Goal: Information Seeking & Learning: Learn about a topic

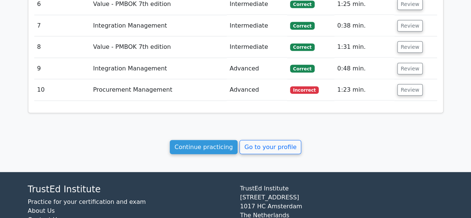
scroll to position [991, 0]
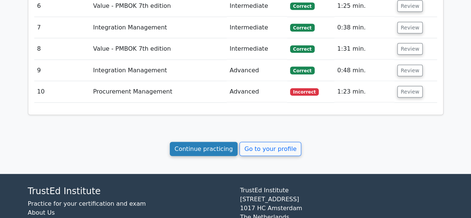
click at [223, 145] on link "Continue practicing" at bounding box center [204, 149] width 68 height 14
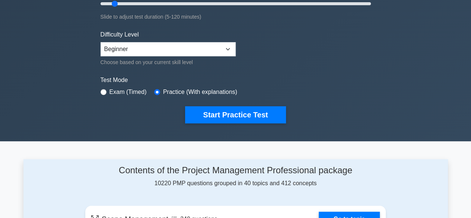
scroll to position [160, 0]
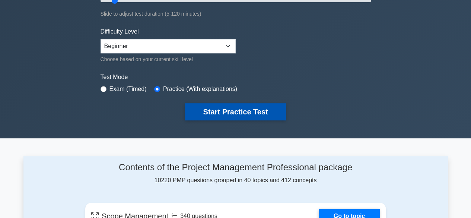
click at [237, 111] on button "Start Practice Test" at bounding box center [235, 111] width 100 height 17
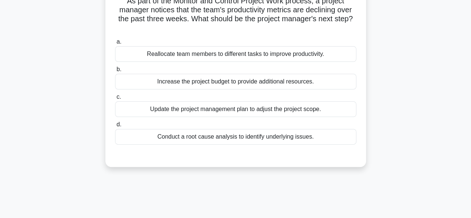
scroll to position [63, 0]
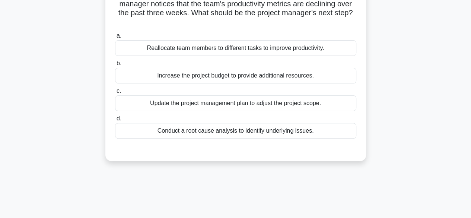
click at [238, 133] on div "Conduct a root cause analysis to identify underlying issues." at bounding box center [235, 131] width 241 height 16
click at [115, 121] on input "d. Conduct a root cause analysis to identify underlying issues." at bounding box center [115, 118] width 0 height 5
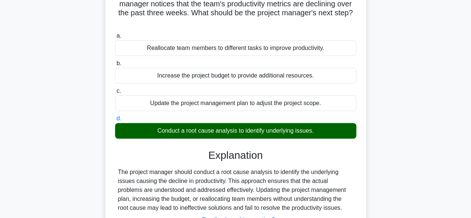
scroll to position [184, 0]
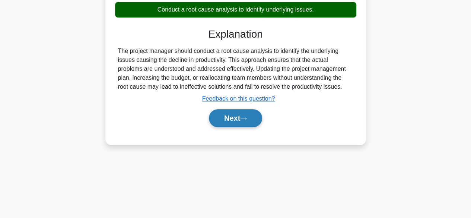
click at [232, 117] on button "Next" at bounding box center [235, 118] width 53 height 18
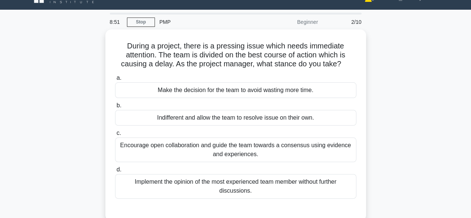
scroll to position [15, 0]
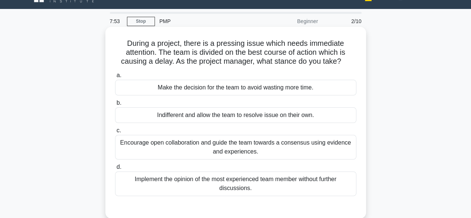
click at [291, 149] on div "Encourage open collaboration and guide the team towards a consensus using evide…" at bounding box center [235, 147] width 241 height 25
click at [115, 133] on input "c. Encourage open collaboration and guide the team towards a consensus using ev…" at bounding box center [115, 130] width 0 height 5
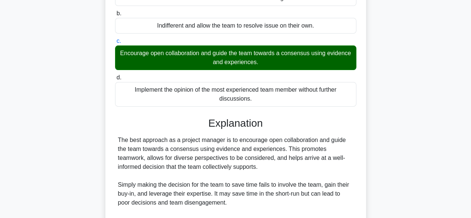
scroll to position [231, 0]
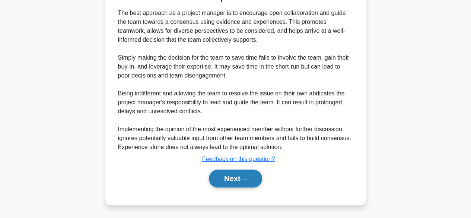
click at [234, 172] on button "Next" at bounding box center [235, 178] width 53 height 18
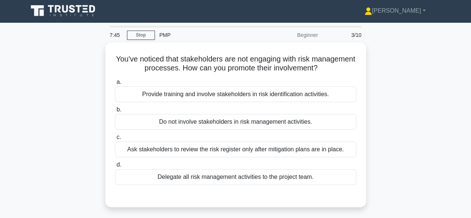
scroll to position [0, 0]
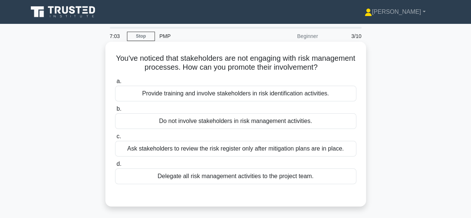
click at [327, 93] on div "Provide training and involve stakeholders in risk identification activities." at bounding box center [235, 94] width 241 height 16
click at [115, 84] on input "a. Provide training and involve stakeholders in risk identification activities." at bounding box center [115, 81] width 0 height 5
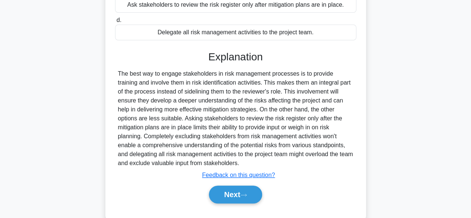
scroll to position [144, 0]
click at [227, 193] on button "Next" at bounding box center [235, 194] width 53 height 18
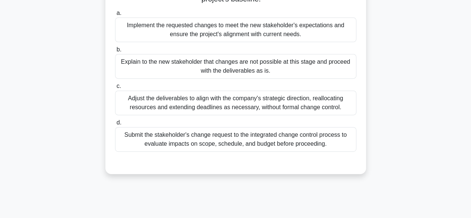
scroll to position [113, 0]
click at [225, 141] on div "Submit the stakeholder's change request to the integrated change control proces…" at bounding box center [235, 139] width 241 height 25
click at [115, 125] on input "d. Submit the stakeholder's change request to the integrated change control pro…" at bounding box center [115, 122] width 0 height 5
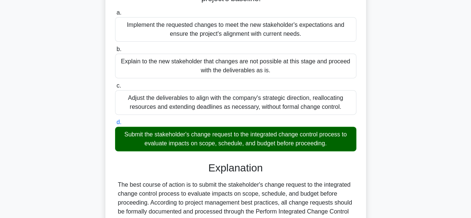
scroll to position [231, 0]
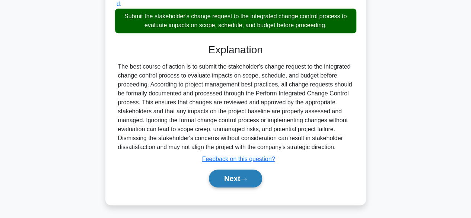
click at [226, 176] on button "Next" at bounding box center [235, 178] width 53 height 18
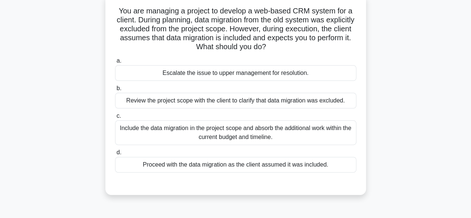
scroll to position [32, 0]
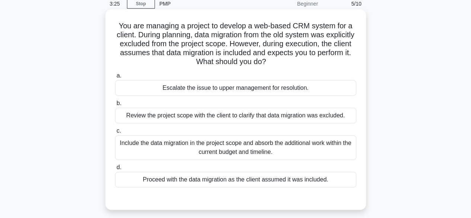
click at [242, 147] on div "Include the data migration in the project scope and absorb the additional work …" at bounding box center [235, 147] width 241 height 25
click at [115, 133] on input "c. Include the data migration in the project scope and absorb the additional wo…" at bounding box center [115, 130] width 0 height 5
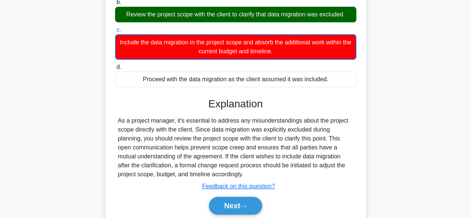
scroll to position [184, 0]
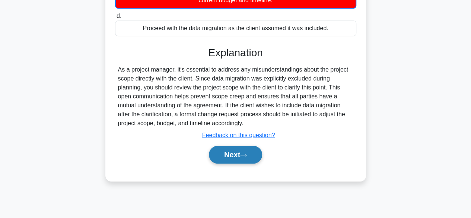
click at [230, 156] on button "Next" at bounding box center [235, 154] width 53 height 18
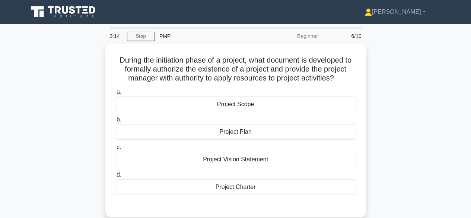
scroll to position [15, 0]
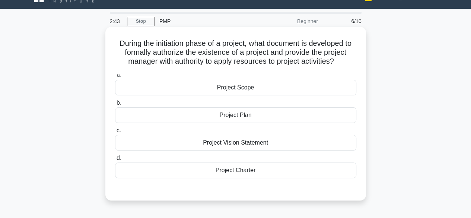
click at [242, 166] on div "Project Charter" at bounding box center [235, 170] width 241 height 16
click at [115, 160] on input "d. Project Charter" at bounding box center [115, 158] width 0 height 5
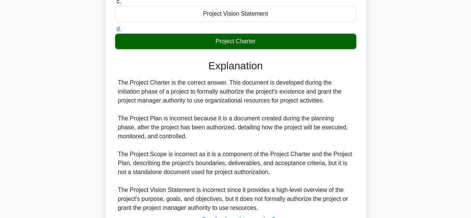
scroll to position [204, 0]
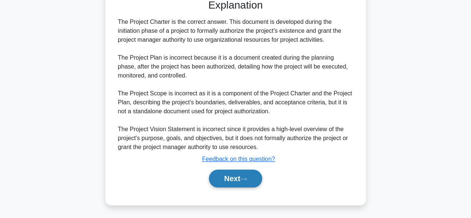
click at [228, 176] on button "Next" at bounding box center [235, 178] width 53 height 18
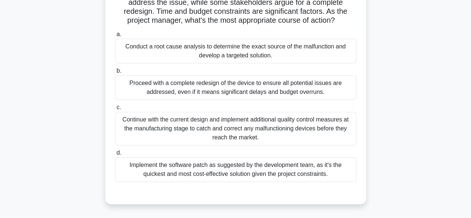
scroll to position [92, 0]
click at [256, 46] on div "Conduct a root cause analysis to determine the exact source of the malfunction …" at bounding box center [235, 50] width 241 height 25
click at [115, 36] on input "a. Conduct a root cause analysis to determine the exact source of the malfuncti…" at bounding box center [115, 34] width 0 height 5
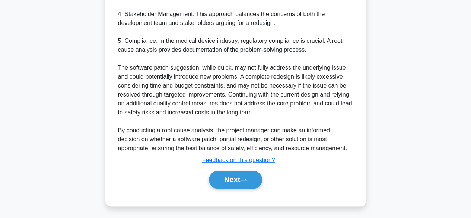
scroll to position [410, 0]
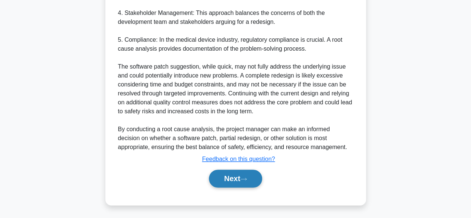
click at [229, 180] on button "Next" at bounding box center [235, 178] width 53 height 18
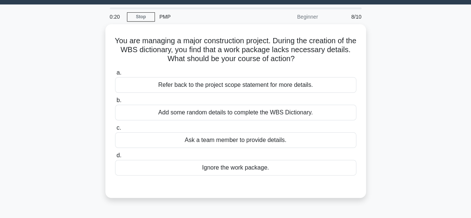
scroll to position [20, 0]
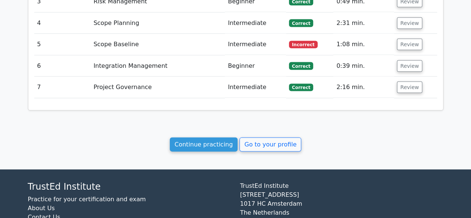
scroll to position [760, 0]
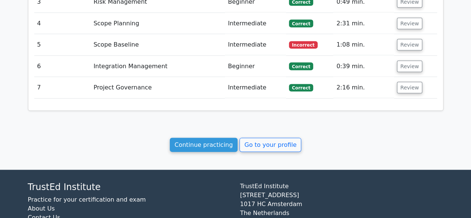
click at [205, 138] on link "Continue practicing" at bounding box center [204, 145] width 68 height 14
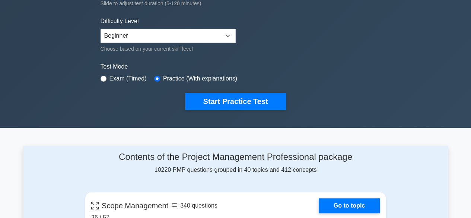
scroll to position [171, 0]
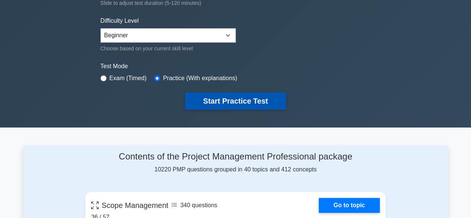
click at [223, 102] on button "Start Practice Test" at bounding box center [235, 100] width 100 height 17
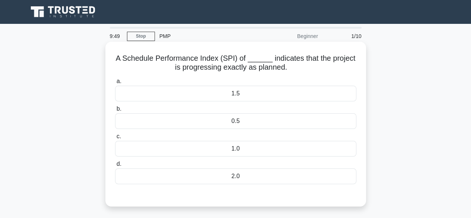
click at [232, 145] on div "1.0" at bounding box center [235, 149] width 241 height 16
click at [115, 139] on input "c. 1.0" at bounding box center [115, 136] width 0 height 5
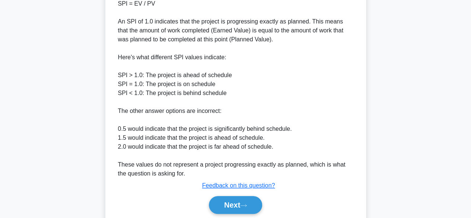
scroll to position [285, 0]
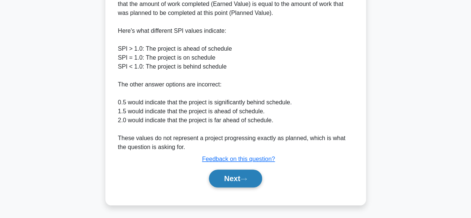
click at [234, 176] on button "Next" at bounding box center [235, 178] width 53 height 18
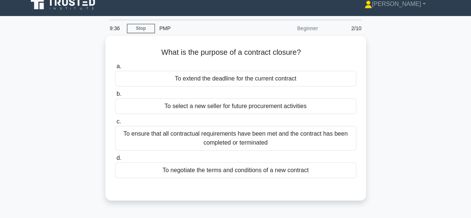
scroll to position [4, 0]
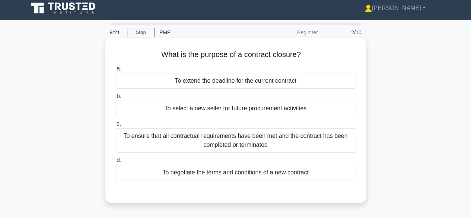
click at [243, 148] on div "To ensure that all contractual requirements have been met and the contract has …" at bounding box center [235, 140] width 241 height 25
click at [115, 126] on input "c. To ensure that all contractual requirements have been met and the contract h…" at bounding box center [115, 123] width 0 height 5
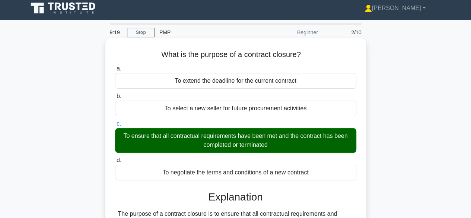
click at [115, 158] on input "d. To negotiate the terms and conditions of a new contract" at bounding box center [115, 160] width 0 height 5
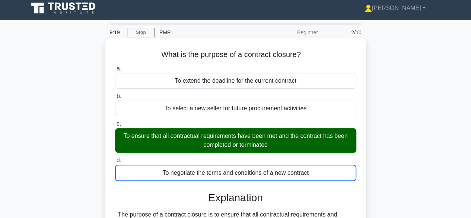
click at [115, 66] on input "a. To extend the deadline for the current contract" at bounding box center [115, 68] width 0 height 5
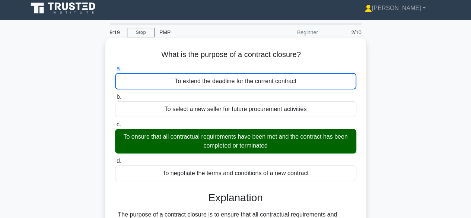
click at [115, 95] on input "b. To select a new seller for future procurement activities" at bounding box center [115, 97] width 0 height 5
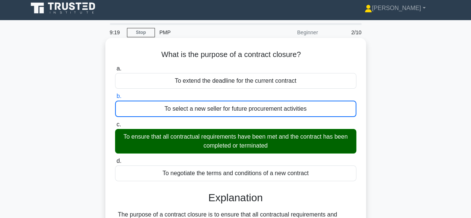
click at [115, 122] on input "c. To ensure that all contractual requirements have been met and the contract h…" at bounding box center [115, 124] width 0 height 5
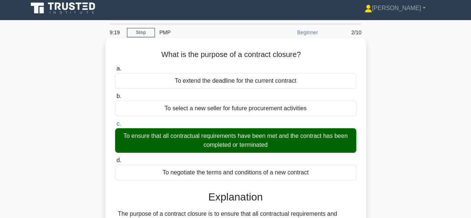
click at [115, 158] on input "d. To negotiate the terms and conditions of a new contract" at bounding box center [115, 160] width 0 height 5
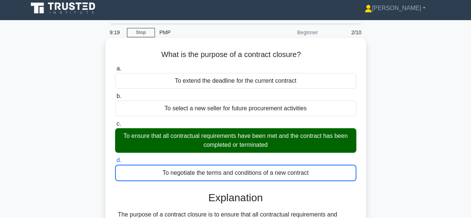
click at [115, 66] on input "a. To extend the deadline for the current contract" at bounding box center [115, 68] width 0 height 5
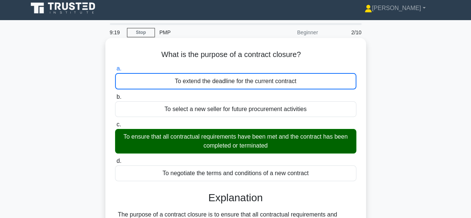
click at [115, 95] on input "b. To select a new seller for future procurement activities" at bounding box center [115, 97] width 0 height 5
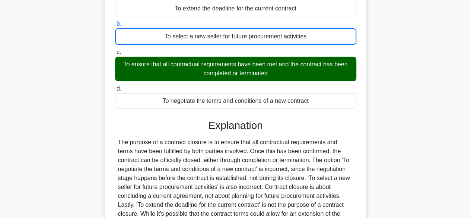
scroll to position [77, 0]
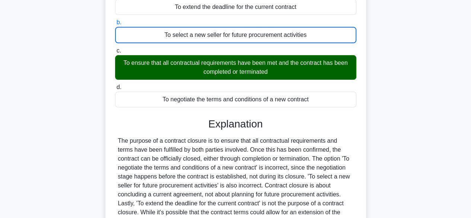
click at [247, 69] on div "To ensure that all contractual requirements have been met and the contract has …" at bounding box center [235, 67] width 241 height 25
click at [115, 53] on input "c. To ensure that all contractual requirements have been met and the contract h…" at bounding box center [115, 50] width 0 height 5
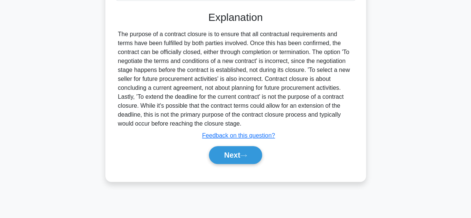
scroll to position [184, 0]
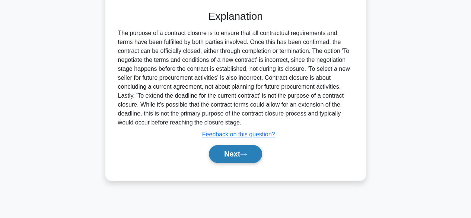
click at [227, 154] on button "Next" at bounding box center [235, 154] width 53 height 18
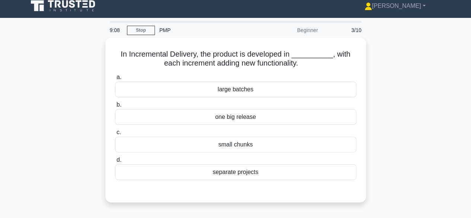
scroll to position [6, 0]
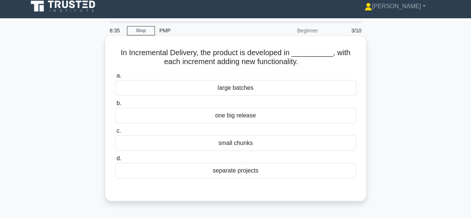
click at [238, 170] on div "separate projects" at bounding box center [235, 171] width 241 height 16
click at [115, 161] on input "d. separate projects" at bounding box center [115, 158] width 0 height 5
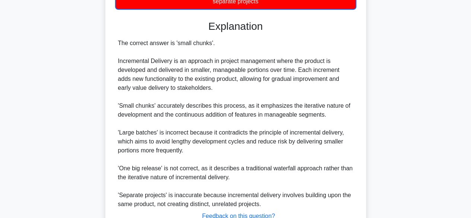
scroll to position [232, 0]
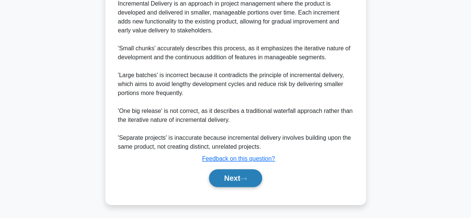
click at [231, 179] on button "Next" at bounding box center [235, 178] width 53 height 18
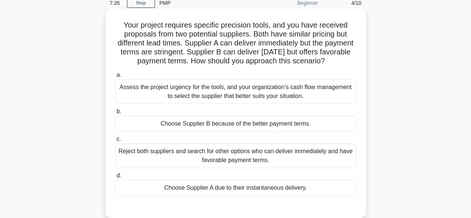
scroll to position [33, 0]
click at [250, 96] on div "Assess the project urgency for the tools, and your organization's cash flow man…" at bounding box center [235, 92] width 241 height 25
click at [115, 78] on input "a. Assess the project urgency for the tools, and your organization's cash flow …" at bounding box center [115, 75] width 0 height 5
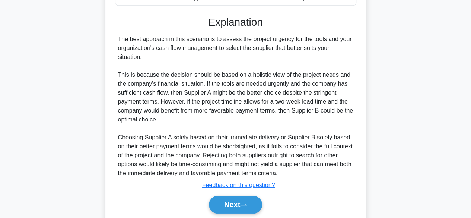
scroll to position [258, 0]
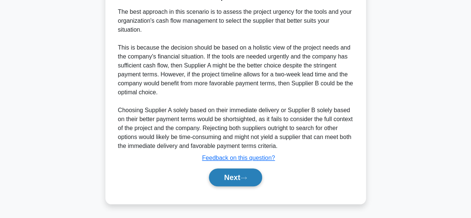
click at [225, 180] on button "Next" at bounding box center [235, 177] width 53 height 18
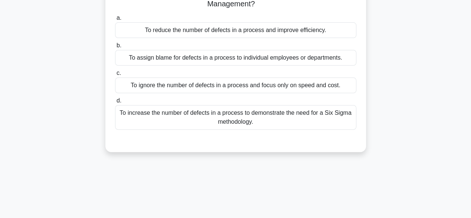
scroll to position [0, 0]
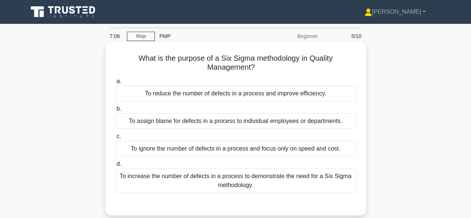
click at [243, 95] on div "To reduce the number of defects in a process and improve efficiency." at bounding box center [235, 94] width 241 height 16
click at [115, 84] on input "a. To reduce the number of defects in a process and improve efficiency." at bounding box center [115, 81] width 0 height 5
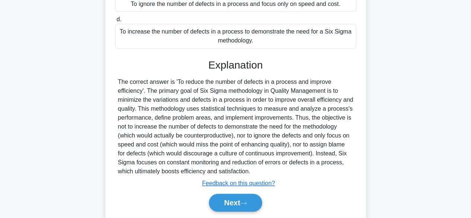
scroll to position [184, 0]
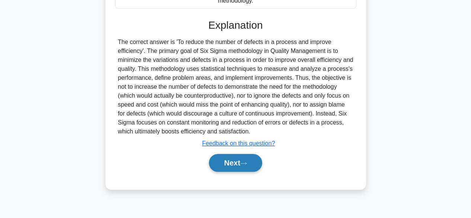
click at [228, 163] on button "Next" at bounding box center [235, 163] width 53 height 18
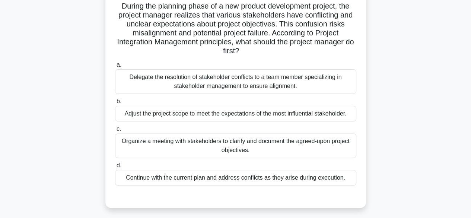
scroll to position [53, 0]
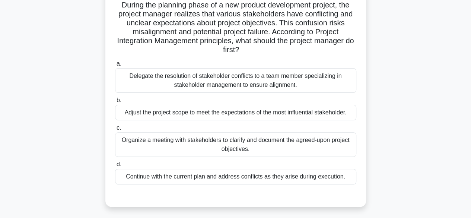
click at [235, 150] on div "Organize a meeting with stakeholders to clarify and document the agreed-upon pr…" at bounding box center [235, 144] width 241 height 25
click at [115, 130] on input "c. Organize a meeting with stakeholders to clarify and document the agreed-upon…" at bounding box center [115, 127] width 0 height 5
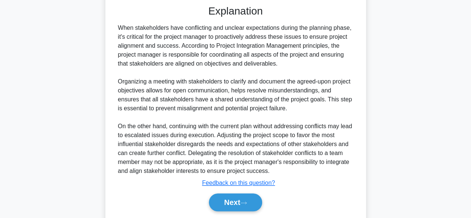
scroll to position [267, 0]
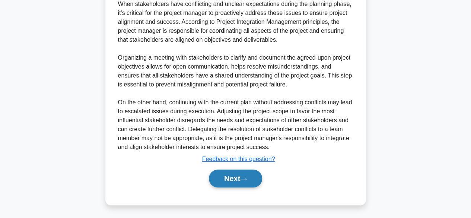
click at [225, 179] on button "Next" at bounding box center [235, 178] width 53 height 18
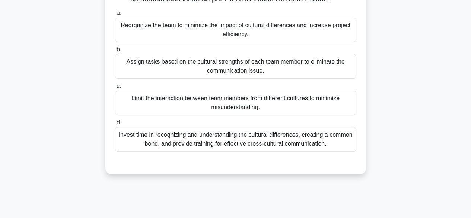
scroll to position [97, 0]
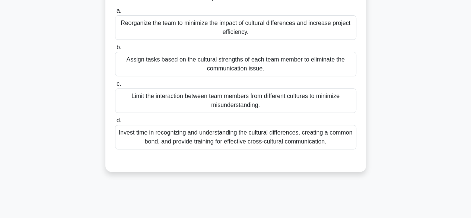
click at [246, 149] on div "Invest time in recognizing and understanding the cultural differences, creating…" at bounding box center [235, 137] width 241 height 25
click at [115, 123] on input "d. Invest time in recognizing and understanding the cultural differences, creat…" at bounding box center [115, 120] width 0 height 5
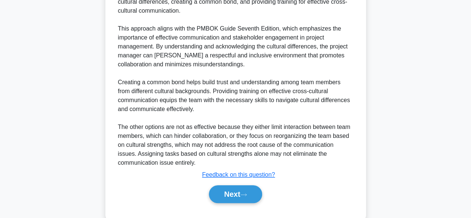
scroll to position [320, 0]
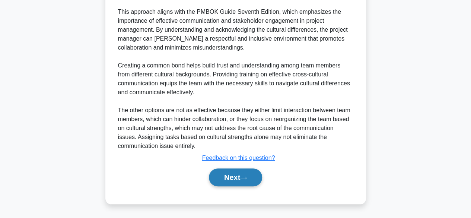
click at [233, 175] on button "Next" at bounding box center [235, 177] width 53 height 18
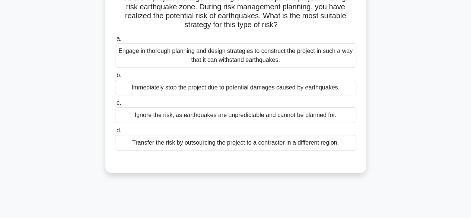
scroll to position [61, 0]
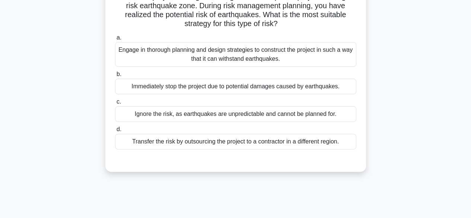
click at [268, 53] on div "Engage in thorough planning and design strategies to construct the project in s…" at bounding box center [235, 54] width 241 height 25
click at [115, 40] on input "a. Engage in thorough planning and design strategies to construct the project i…" at bounding box center [115, 37] width 0 height 5
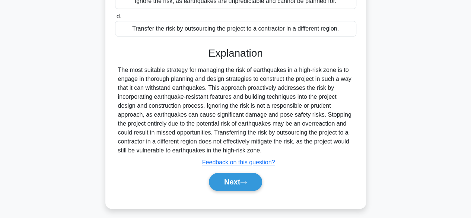
scroll to position [184, 0]
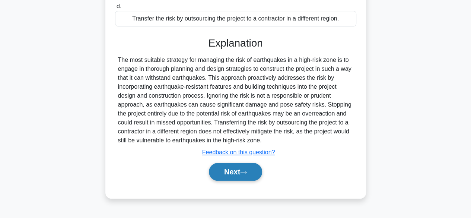
click at [231, 175] on button "Next" at bounding box center [235, 172] width 53 height 18
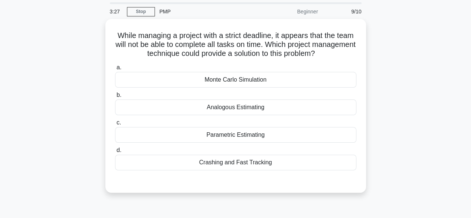
scroll to position [28, 0]
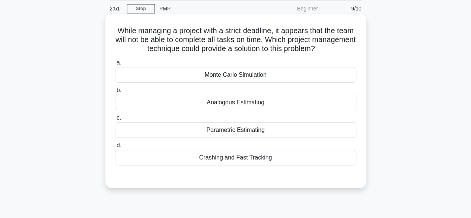
click at [231, 156] on div "Crashing and Fast Tracking" at bounding box center [235, 158] width 241 height 16
click at [115, 148] on input "d. Crashing and Fast Tracking" at bounding box center [115, 145] width 0 height 5
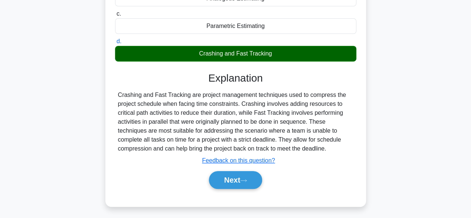
scroll to position [184, 0]
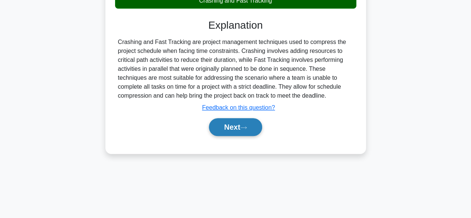
click at [235, 128] on button "Next" at bounding box center [235, 127] width 53 height 18
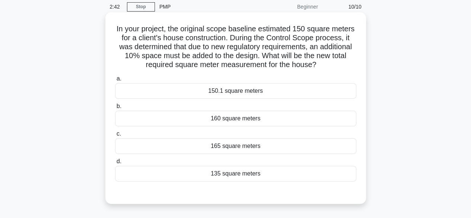
scroll to position [36, 0]
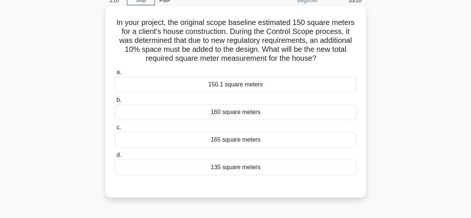
click at [220, 141] on div "165 square meters" at bounding box center [235, 140] width 241 height 16
click at [115, 130] on input "c. 165 square meters" at bounding box center [115, 127] width 0 height 5
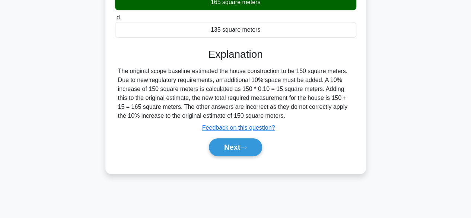
scroll to position [184, 0]
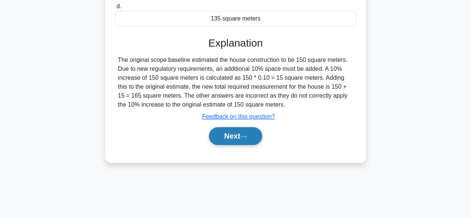
click at [229, 141] on button "Next" at bounding box center [235, 136] width 53 height 18
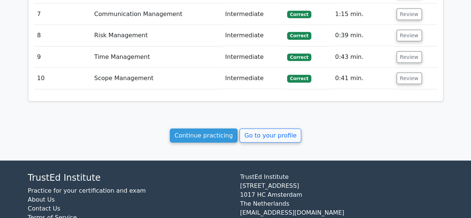
scroll to position [1055, 0]
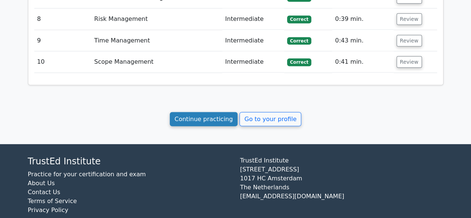
click at [212, 112] on link "Continue practicing" at bounding box center [204, 119] width 68 height 14
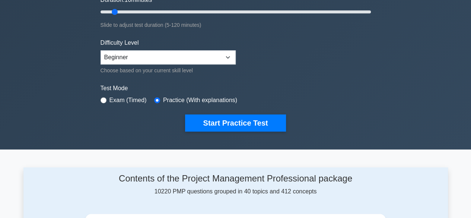
scroll to position [148, 0]
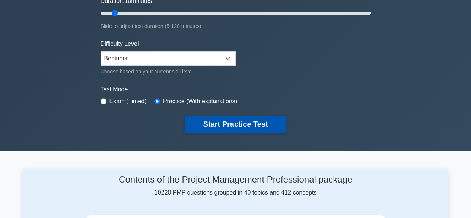
click at [222, 122] on button "Start Practice Test" at bounding box center [235, 123] width 100 height 17
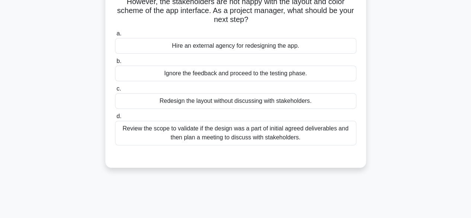
scroll to position [81, 0]
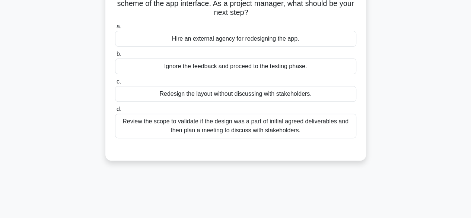
click at [238, 124] on div "Review the scope to validate if the design was a part of initial agreed deliver…" at bounding box center [235, 125] width 241 height 25
click at [115, 112] on input "d. Review the scope to validate if the design was a part of initial agreed deli…" at bounding box center [115, 109] width 0 height 5
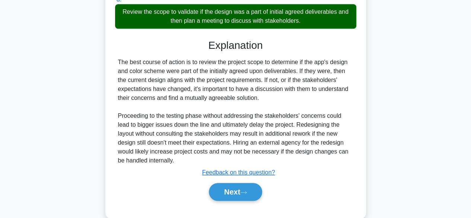
scroll to position [204, 0]
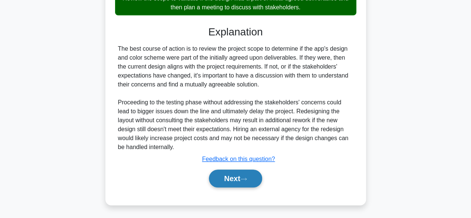
click at [238, 172] on button "Next" at bounding box center [235, 178] width 53 height 18
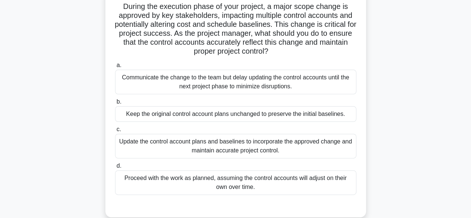
scroll to position [51, 0]
click at [248, 79] on div "Communicate the change to the team but delay updating the control accounts unti…" at bounding box center [235, 82] width 241 height 25
click at [115, 68] on input "a. Communicate the change to the team but delay updating the control accounts u…" at bounding box center [115, 65] width 0 height 5
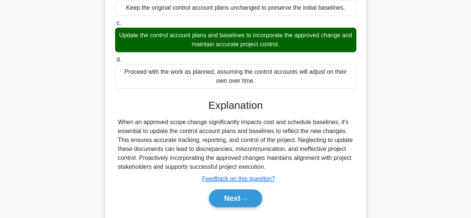
scroll to position [184, 0]
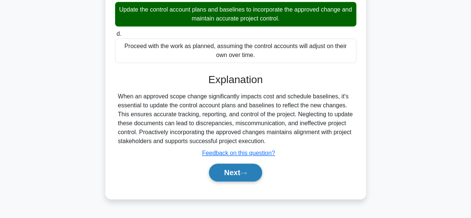
click at [230, 170] on button "Next" at bounding box center [235, 172] width 53 height 18
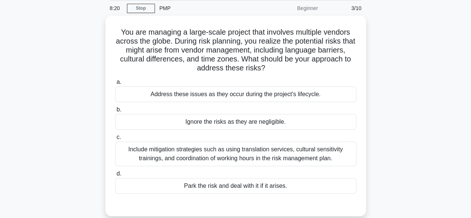
scroll to position [28, 0]
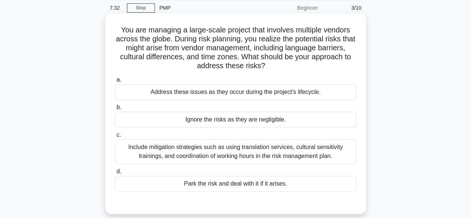
click at [234, 151] on div "Include mitigation strategies such as using translation services, cultural sens…" at bounding box center [235, 151] width 241 height 25
click at [115, 137] on input "c. Include mitigation strategies such as using translation services, cultural s…" at bounding box center [115, 134] width 0 height 5
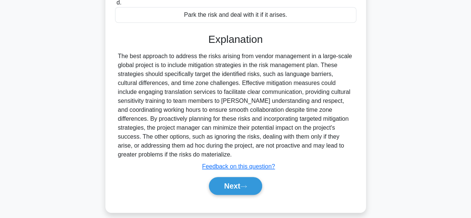
scroll to position [204, 0]
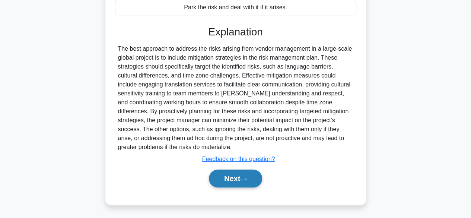
click at [230, 175] on button "Next" at bounding box center [235, 178] width 53 height 18
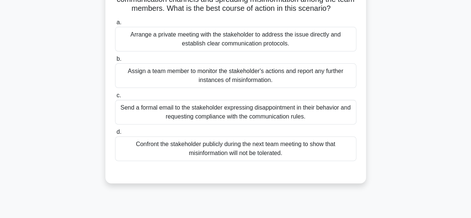
scroll to position [77, 0]
click at [245, 41] on div "Arrange a private meeting with the stakeholder to address the issue directly an…" at bounding box center [235, 38] width 241 height 25
click at [115, 25] on input "a. Arrange a private meeting with the stakeholder to address the issue directly…" at bounding box center [115, 22] width 0 height 5
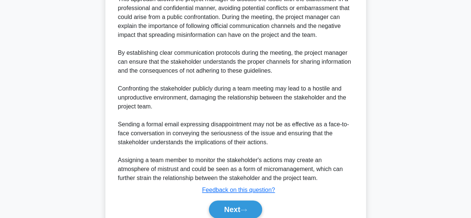
scroll to position [329, 0]
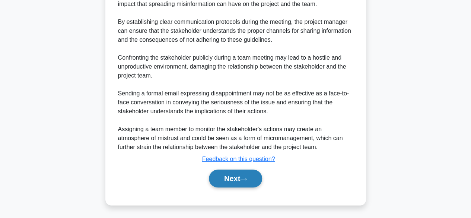
click at [227, 180] on button "Next" at bounding box center [235, 178] width 53 height 18
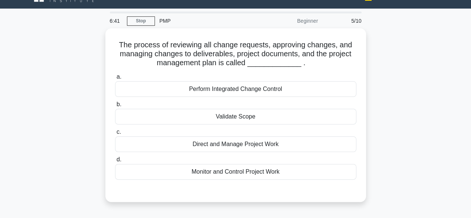
scroll to position [16, 0]
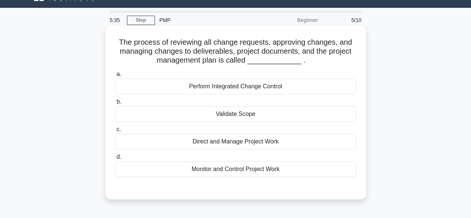
click at [231, 143] on div "Direct and Manage Project Work" at bounding box center [235, 142] width 241 height 16
click at [115, 132] on input "c. Direct and Manage Project Work" at bounding box center [115, 129] width 0 height 5
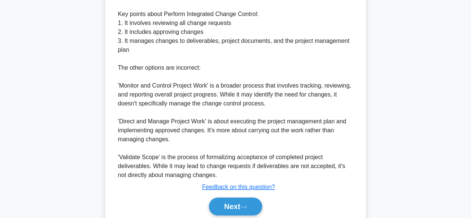
scroll to position [295, 0]
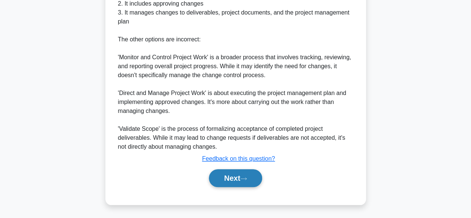
click at [230, 177] on button "Next" at bounding box center [235, 178] width 53 height 18
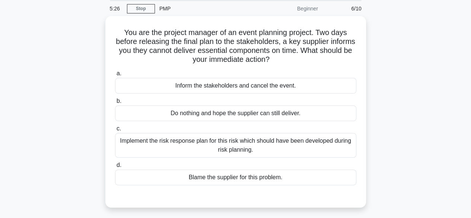
scroll to position [27, 0]
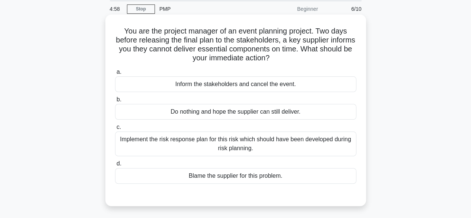
click at [209, 148] on div "Implement the risk response plan for this risk which should have been developed…" at bounding box center [235, 143] width 241 height 25
click at [115, 129] on input "c. Implement the risk response plan for this risk which should have been develo…" at bounding box center [115, 127] width 0 height 5
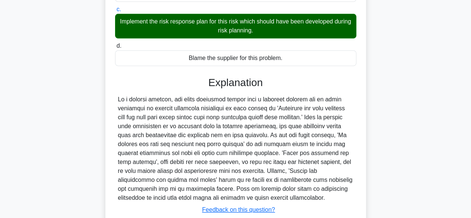
scroll to position [195, 0]
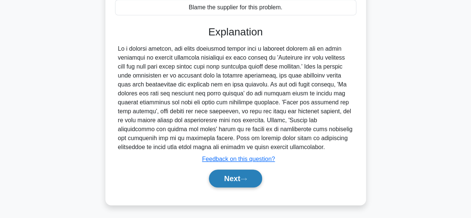
click at [230, 172] on button "Next" at bounding box center [235, 178] width 53 height 18
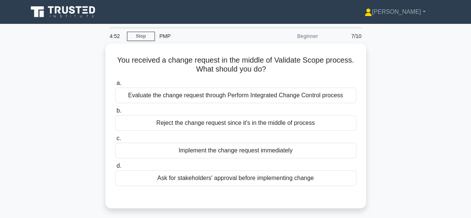
scroll to position [15, 0]
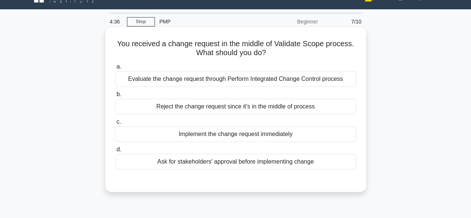
click at [258, 76] on div "Evaluate the change request through Perform Integrated Change Control process" at bounding box center [235, 79] width 241 height 16
click at [115, 69] on input "a. Evaluate the change request through Perform Integrated Change Control process" at bounding box center [115, 66] width 0 height 5
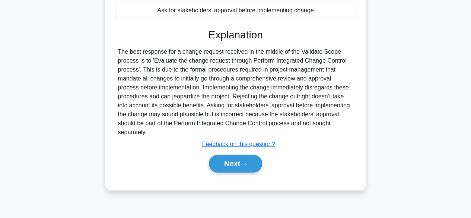
scroll to position [172, 0]
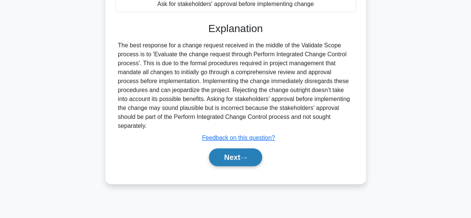
click at [234, 157] on button "Next" at bounding box center [235, 157] width 53 height 18
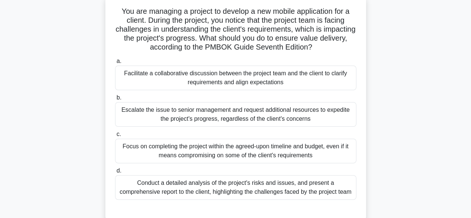
scroll to position [46, 0]
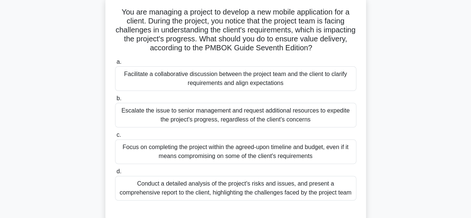
click at [246, 78] on div "Facilitate a collaborative discussion between the project team and the client t…" at bounding box center [235, 78] width 241 height 25
click at [115, 64] on input "a. Facilitate a collaborative discussion between the project team and the clien…" at bounding box center [115, 62] width 0 height 5
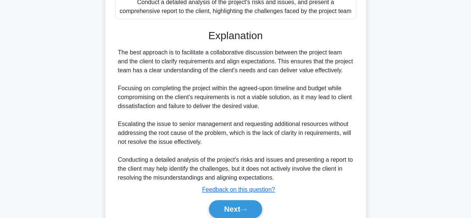
scroll to position [258, 0]
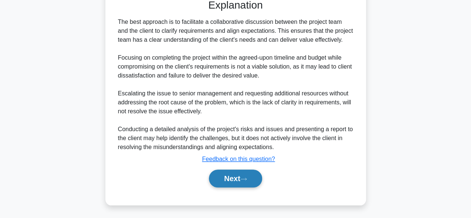
click at [231, 176] on button "Next" at bounding box center [235, 178] width 53 height 18
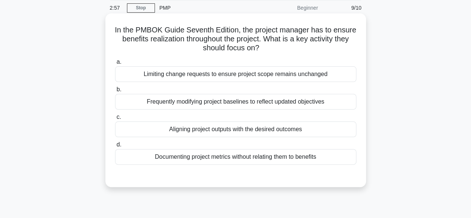
scroll to position [29, 0]
click at [284, 128] on div "Aligning project outputs with the desired outcomes" at bounding box center [235, 129] width 241 height 16
click at [115, 119] on input "c. Aligning project outputs with the desired outcomes" at bounding box center [115, 116] width 0 height 5
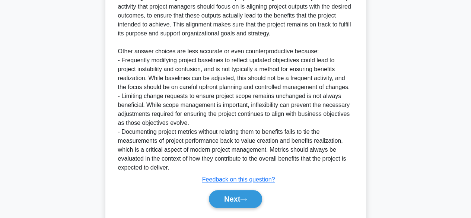
scroll to position [258, 0]
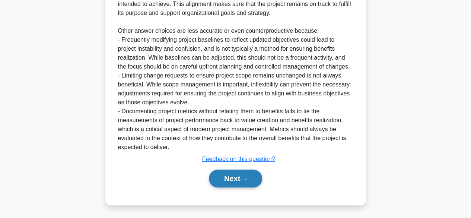
click at [237, 175] on button "Next" at bounding box center [235, 178] width 53 height 18
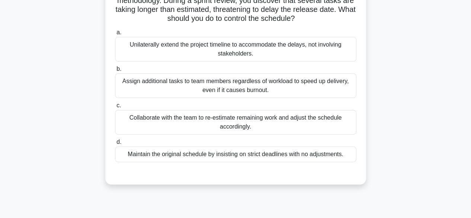
scroll to position [67, 0]
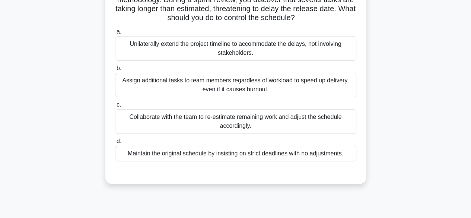
click at [239, 121] on div "Collaborate with the team to re-estimate remaining work and adjust the schedule…" at bounding box center [235, 121] width 241 height 25
click at [115, 107] on input "c. Collaborate with the team to re-estimate remaining work and adjust the sched…" at bounding box center [115, 104] width 0 height 5
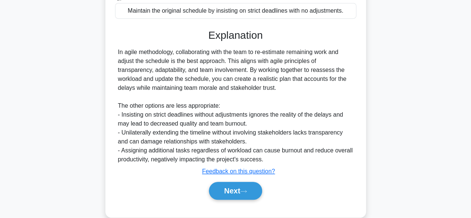
scroll to position [222, 0]
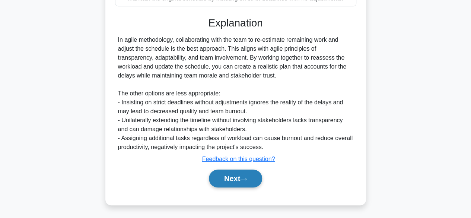
click at [232, 177] on button "Next" at bounding box center [235, 178] width 53 height 18
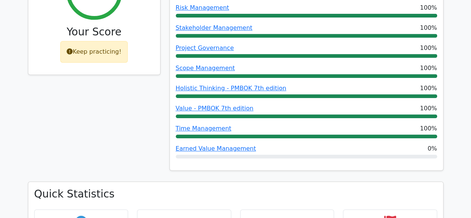
scroll to position [143, 0]
